Goal: Manage account settings

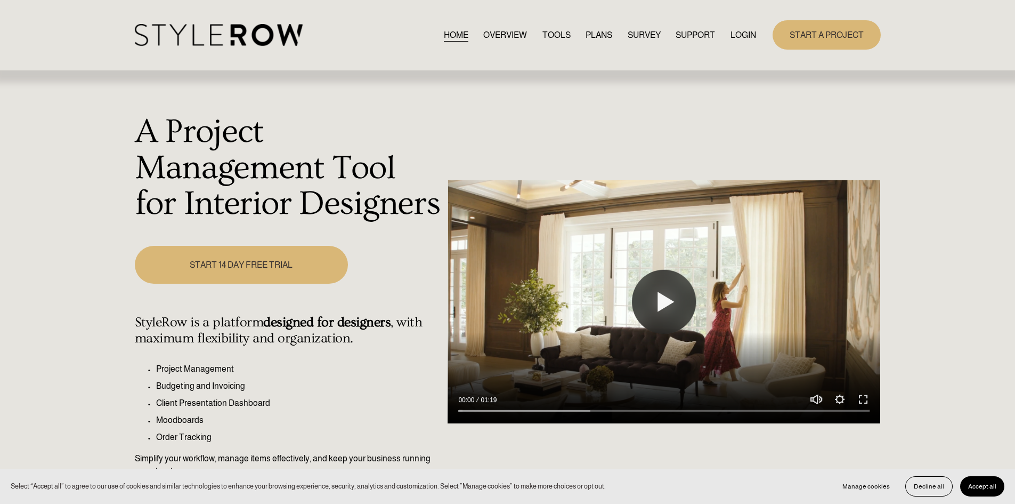
click at [744, 31] on link "LOGIN" at bounding box center [744, 35] width 26 height 14
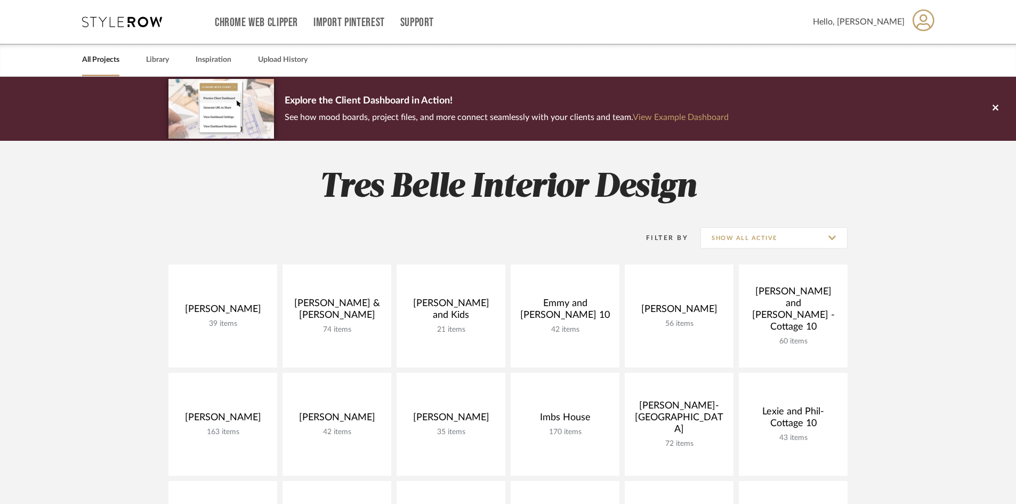
click at [900, 22] on span "Hello, [PERSON_NAME]" at bounding box center [859, 21] width 92 height 13
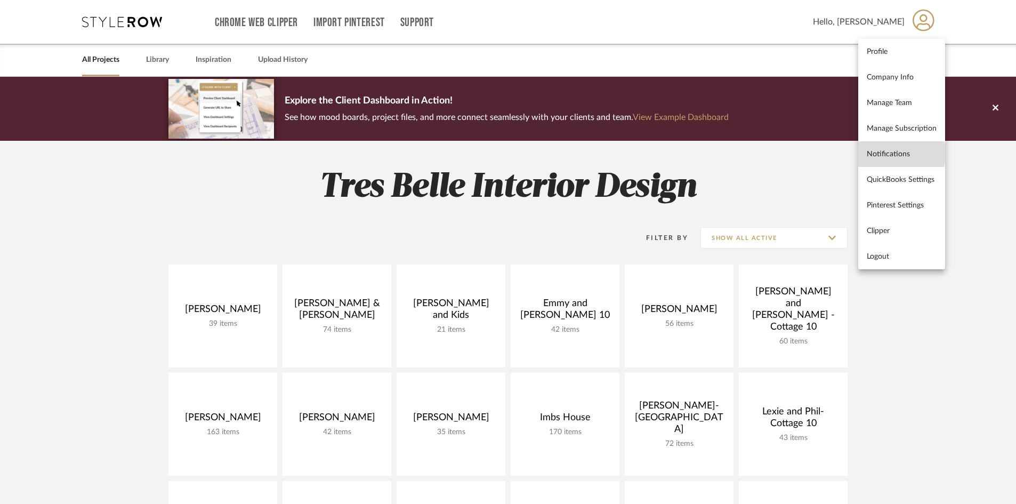
click at [885, 153] on span "Notifications" at bounding box center [902, 153] width 70 height 9
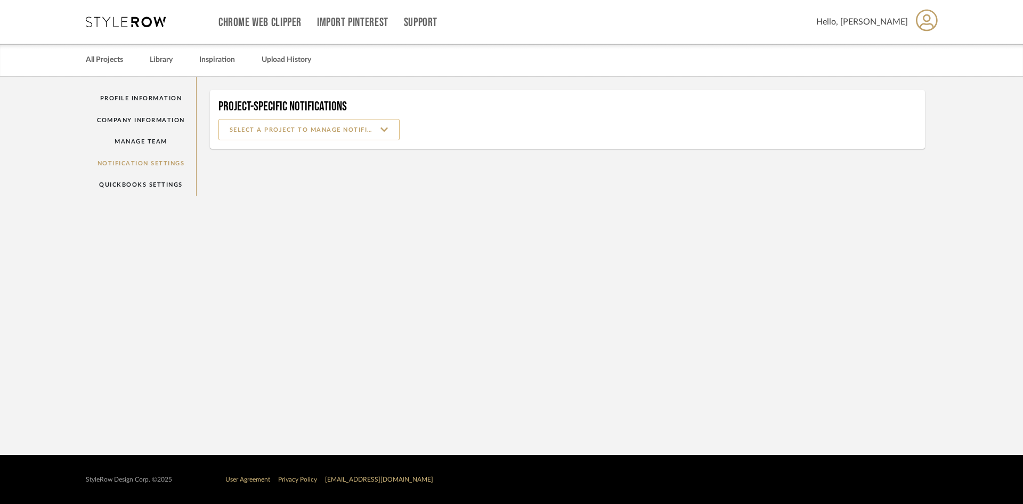
click at [385, 127] on input at bounding box center [309, 129] width 181 height 21
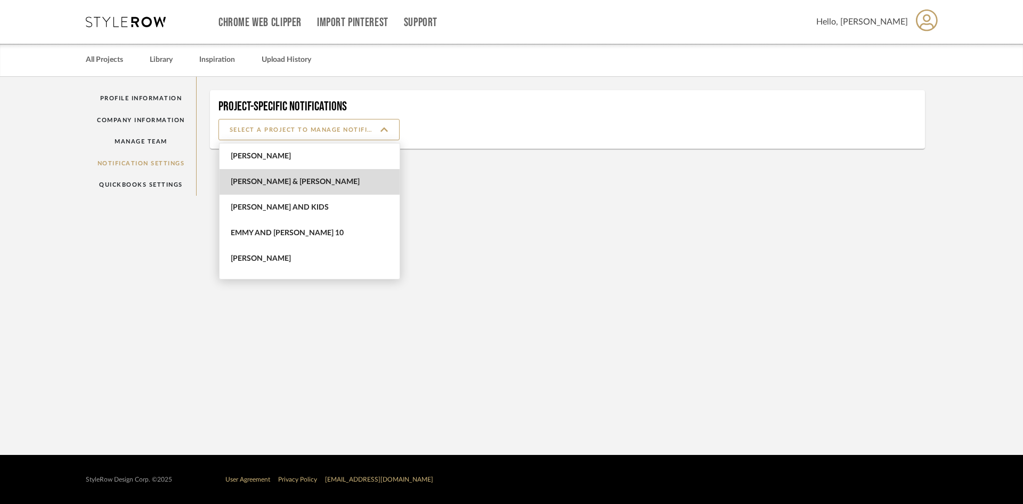
click at [350, 175] on span "[PERSON_NAME] & [PERSON_NAME]" at bounding box center [310, 182] width 180 height 26
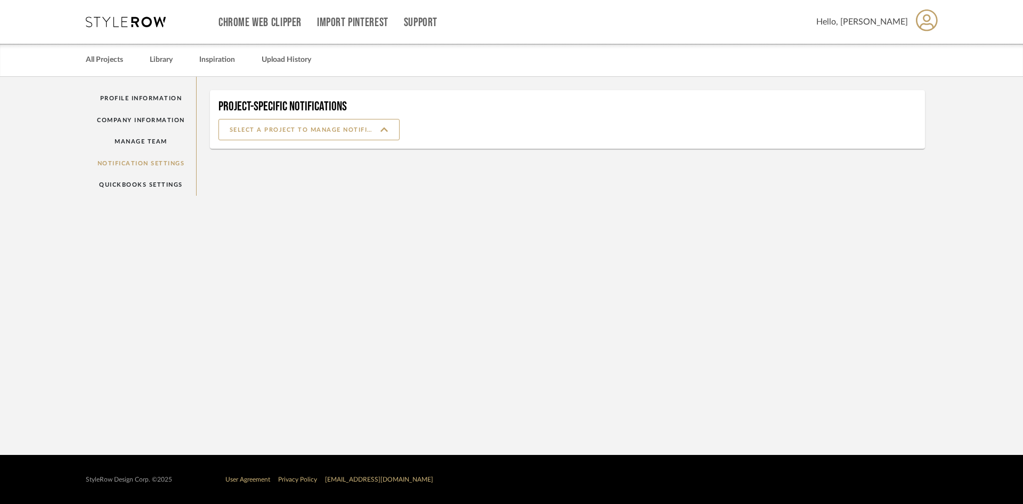
type input "[PERSON_NAME] & [PERSON_NAME]"
